Goal: Task Accomplishment & Management: Use online tool/utility

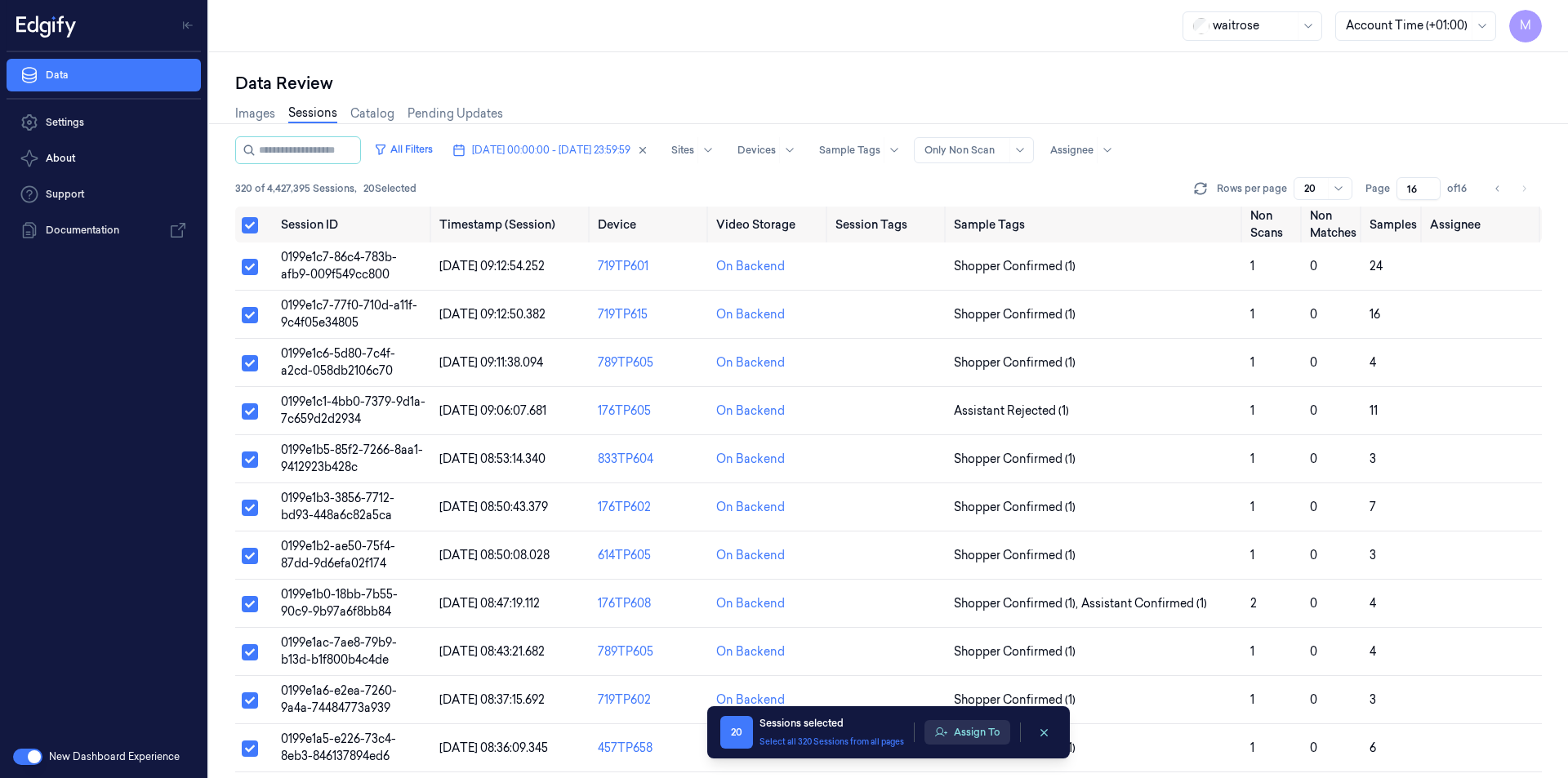
click at [975, 741] on button "Assign To" at bounding box center [967, 731] width 86 height 25
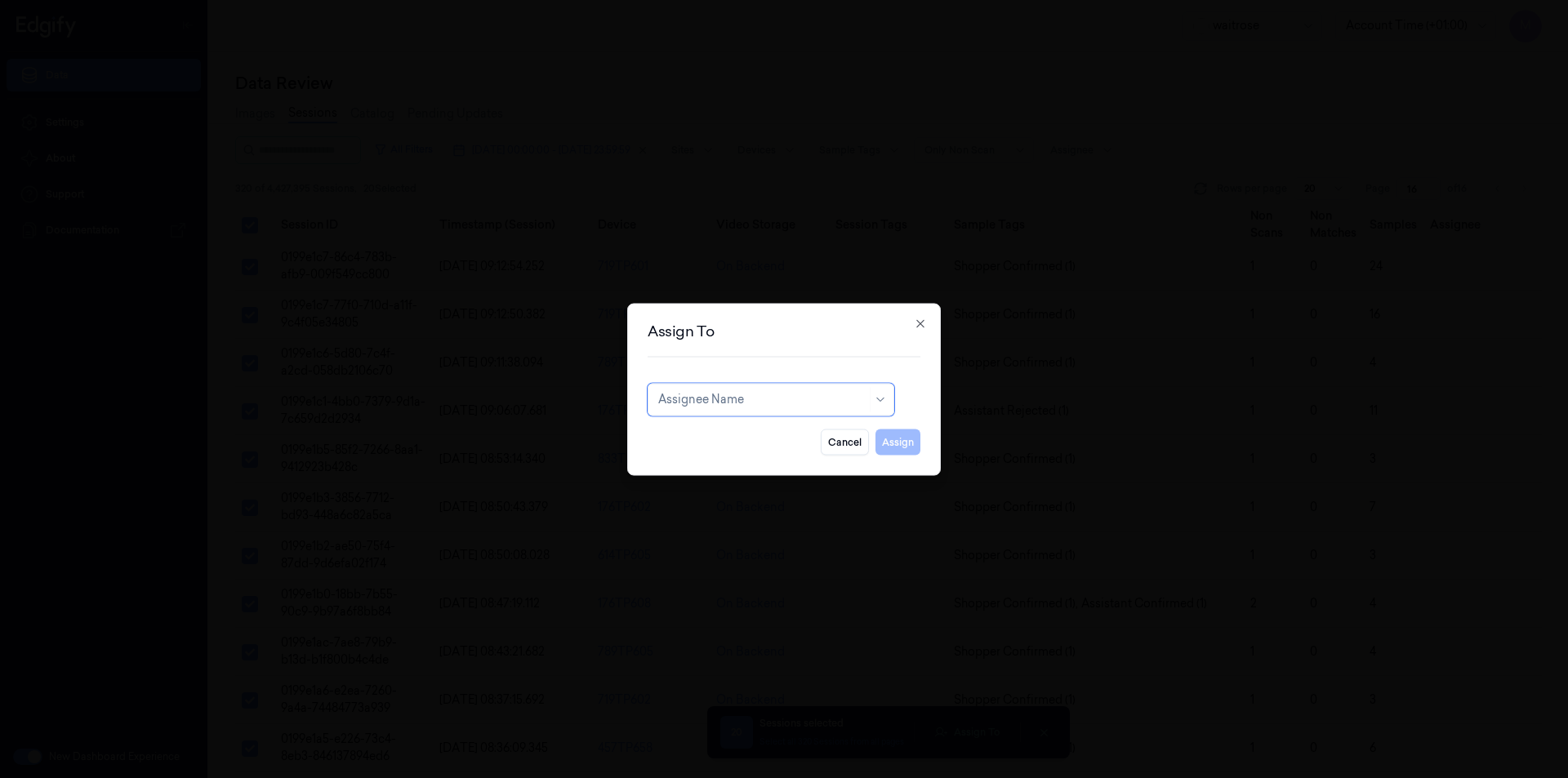
click at [841, 403] on div at bounding box center [761, 399] width 208 height 17
type input "ch"
click at [703, 462] on div "[PERSON_NAME] a" at bounding box center [711, 463] width 107 height 17
click at [901, 439] on button "Assign" at bounding box center [897, 441] width 45 height 26
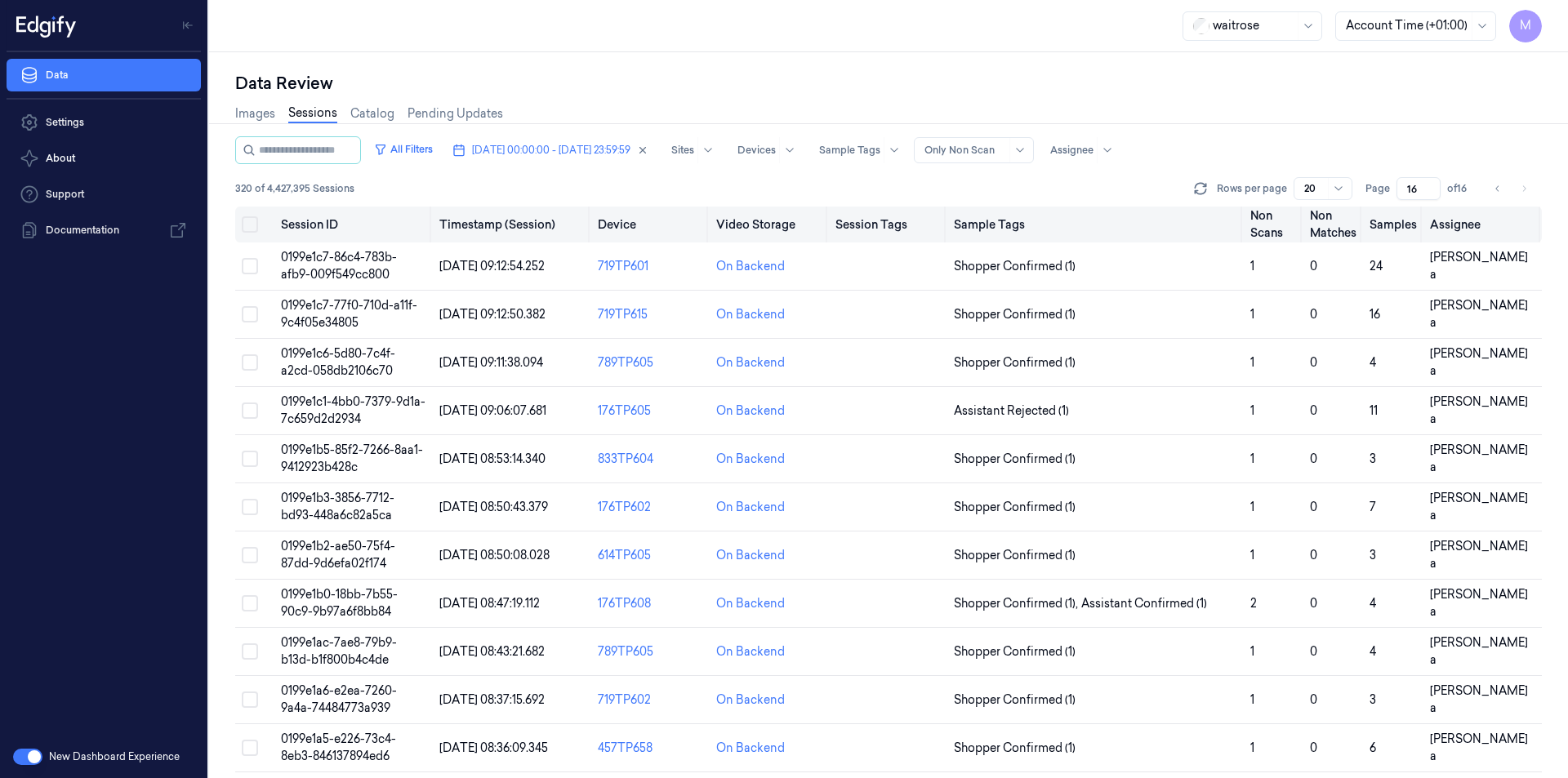
click at [255, 224] on button "Select all" at bounding box center [249, 224] width 16 height 16
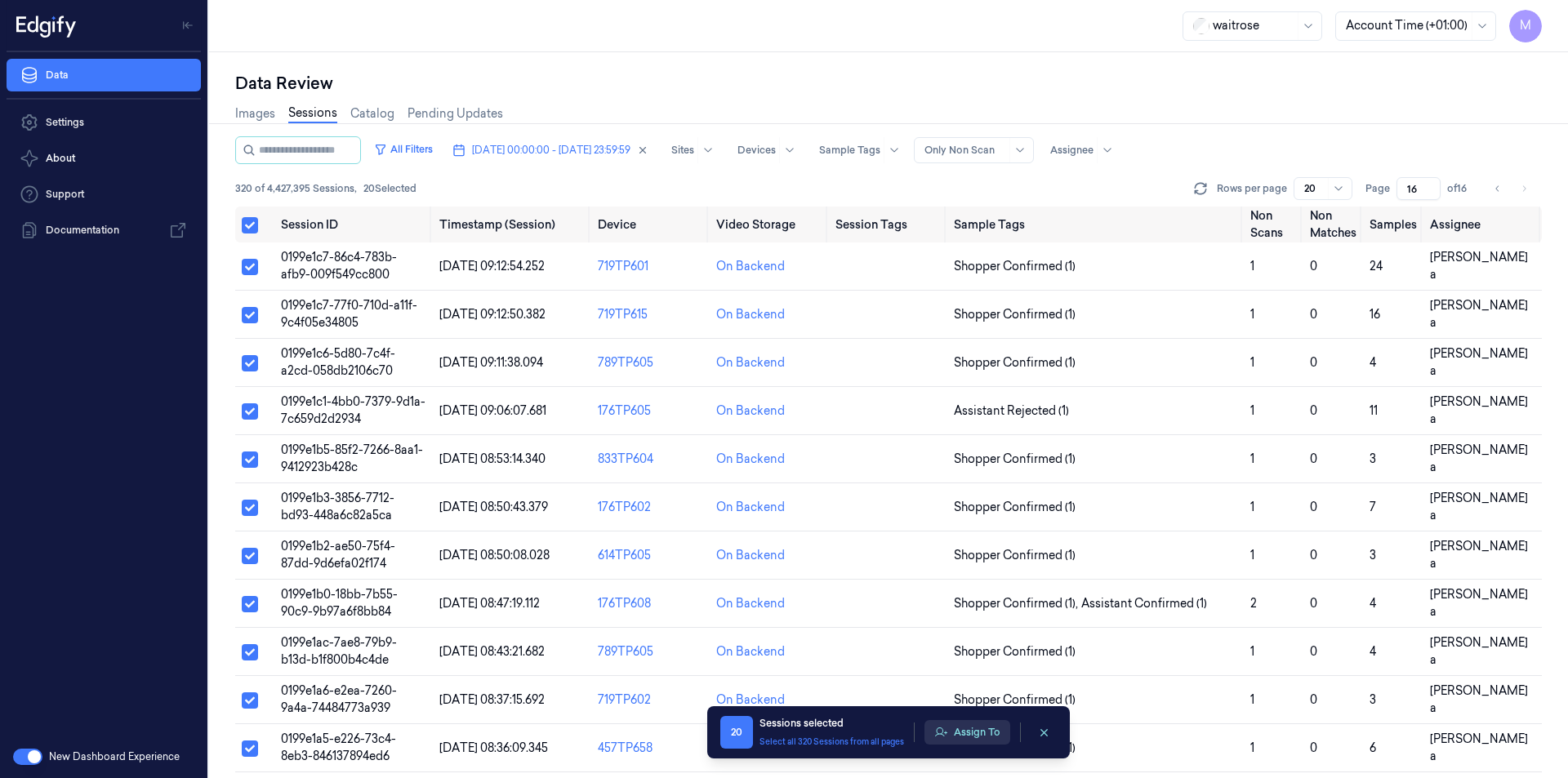
click at [970, 736] on button "Assign To" at bounding box center [967, 731] width 86 height 25
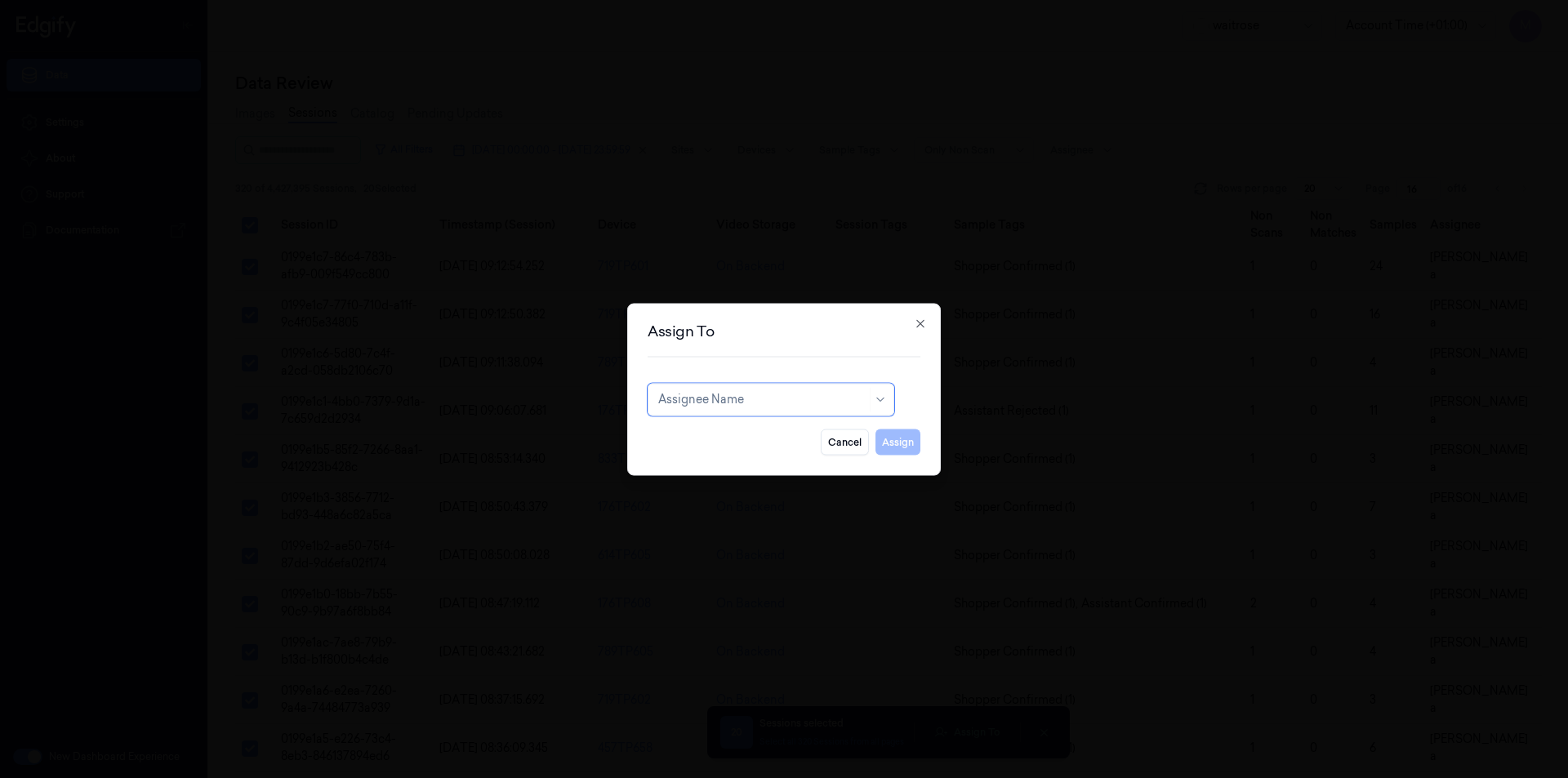
click at [801, 398] on div at bounding box center [761, 399] width 208 height 17
type input "ve"
click at [730, 467] on div "ven kataiah" at bounding box center [770, 463] width 225 height 17
click at [897, 443] on button "Assign" at bounding box center [897, 441] width 45 height 26
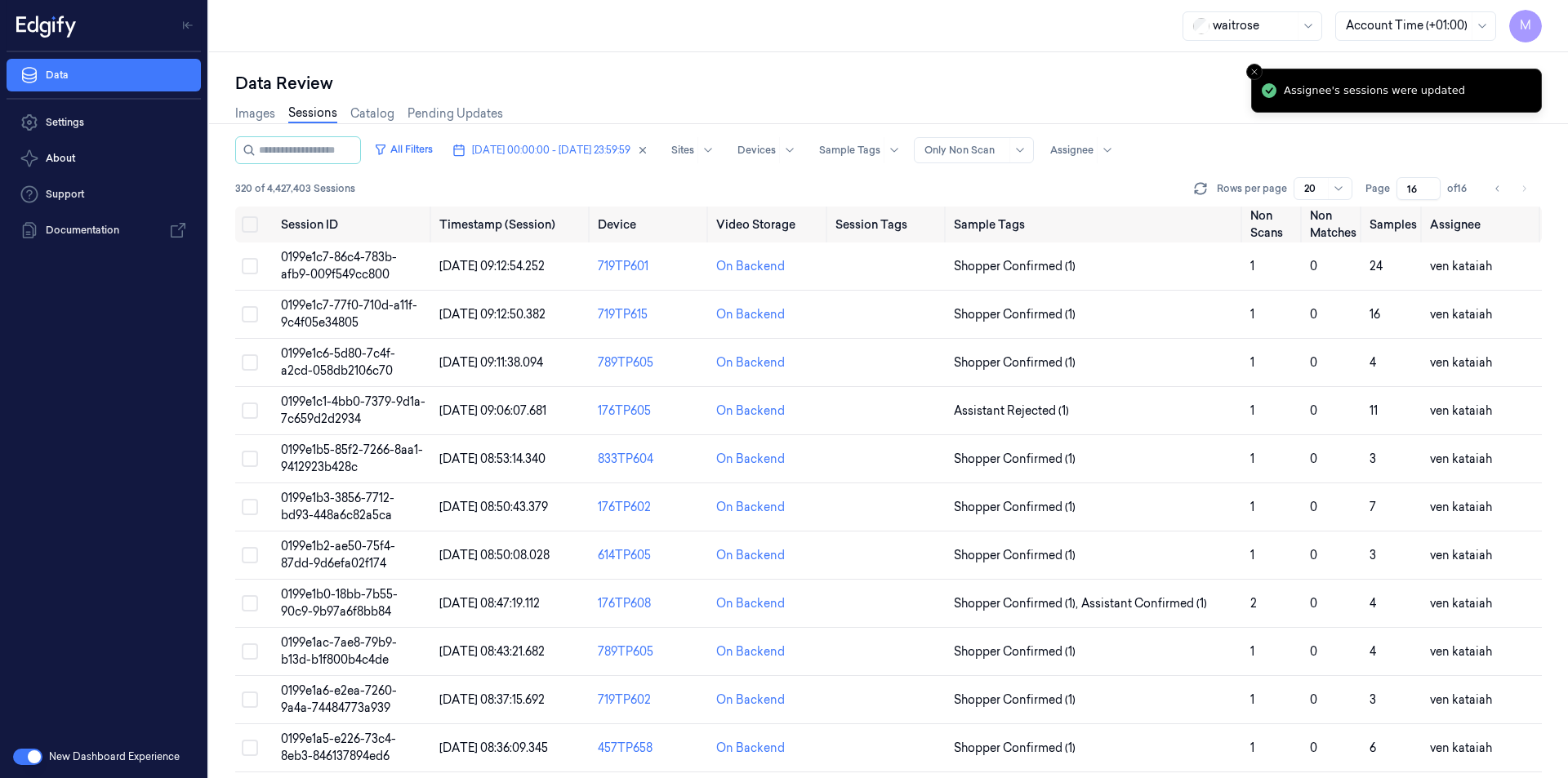
click at [860, 87] on div "Data Review" at bounding box center [888, 83] width 1306 height 23
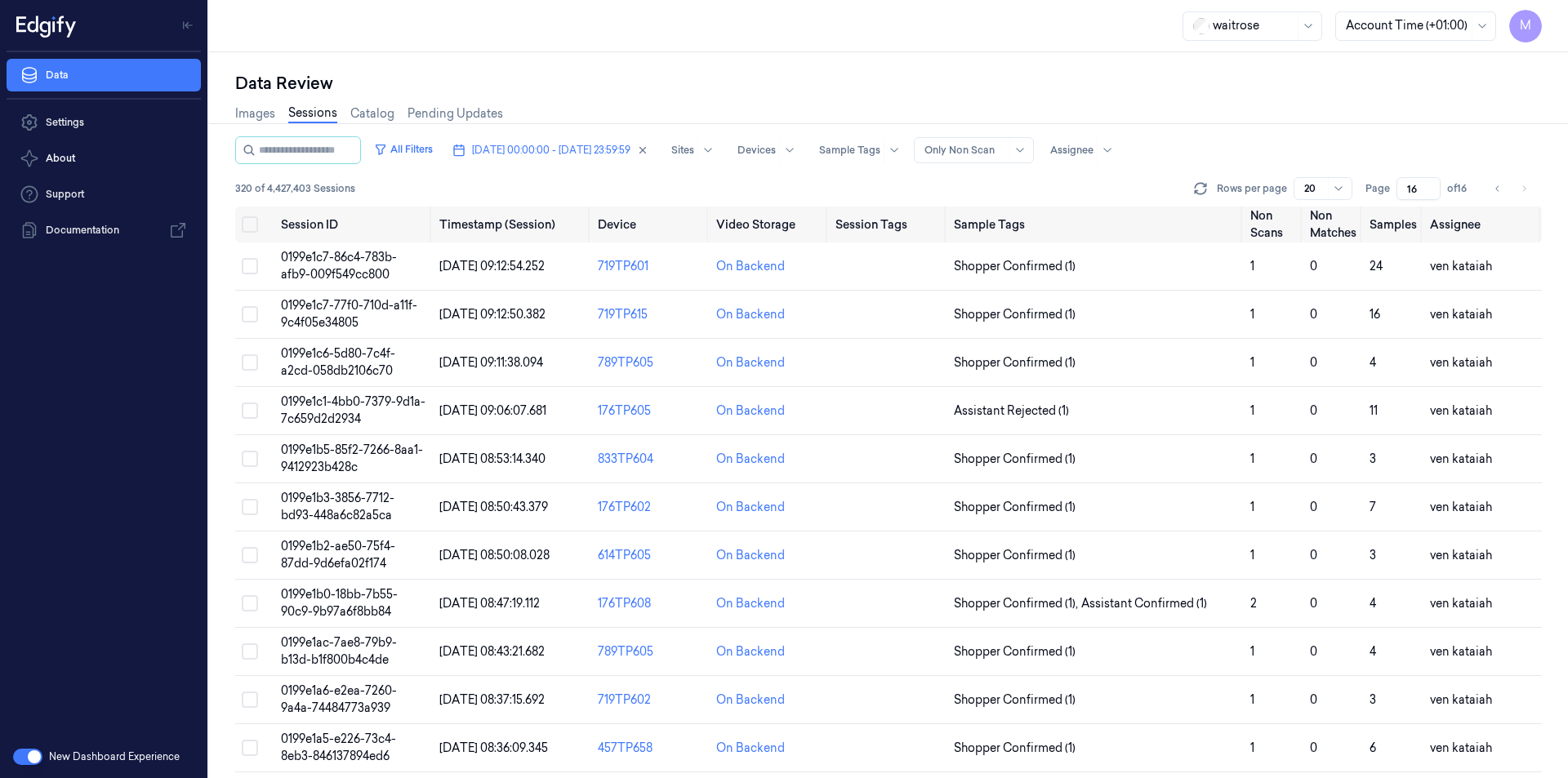
click at [852, 91] on div "Data Review" at bounding box center [888, 83] width 1306 height 23
